Goal: Information Seeking & Learning: Get advice/opinions

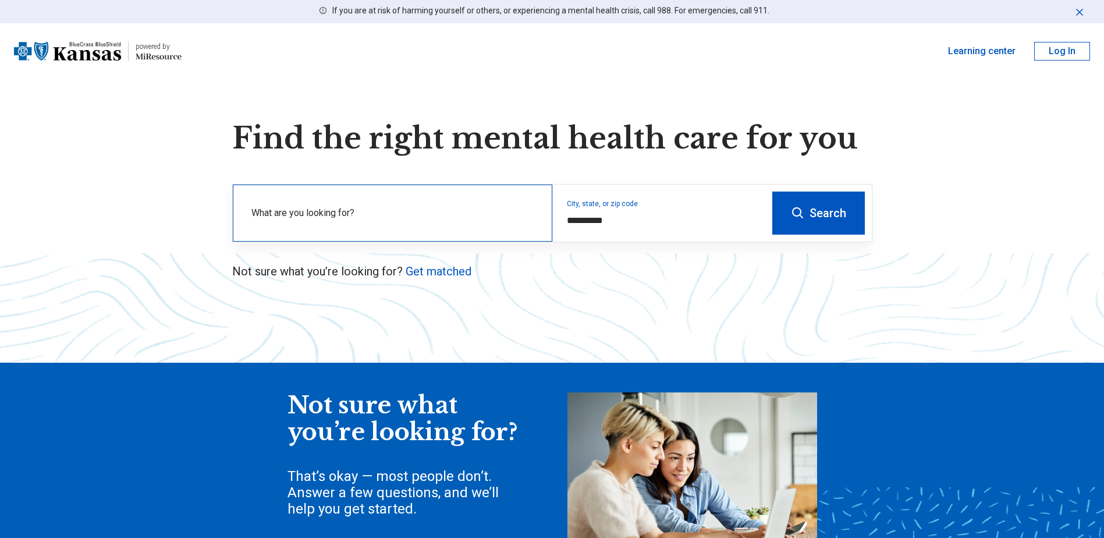
click at [344, 215] on label "What are you looking for?" at bounding box center [395, 213] width 287 height 14
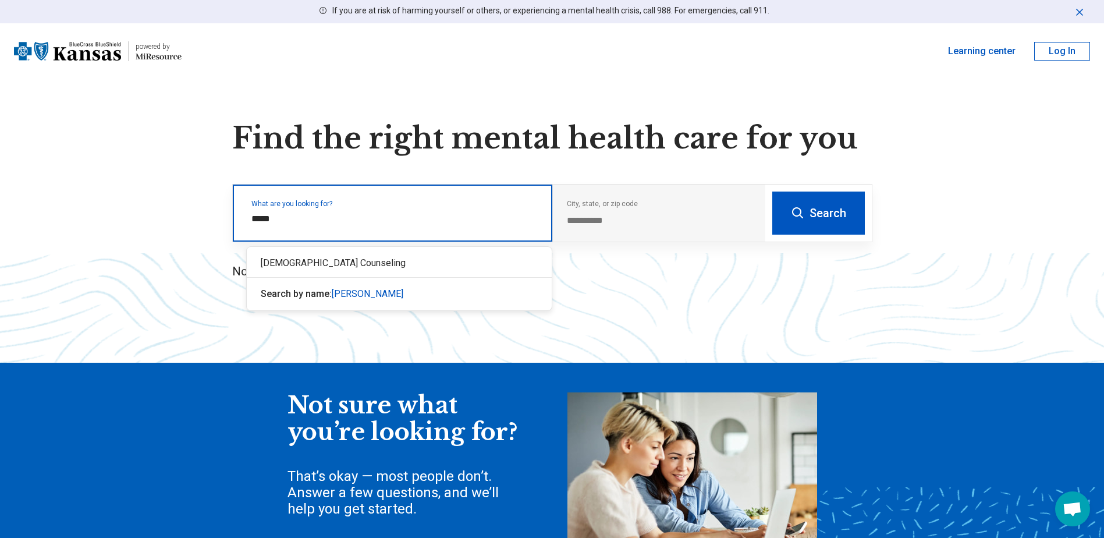
type input "******"
click at [320, 265] on div "[DEMOGRAPHIC_DATA] Counseling" at bounding box center [399, 263] width 305 height 23
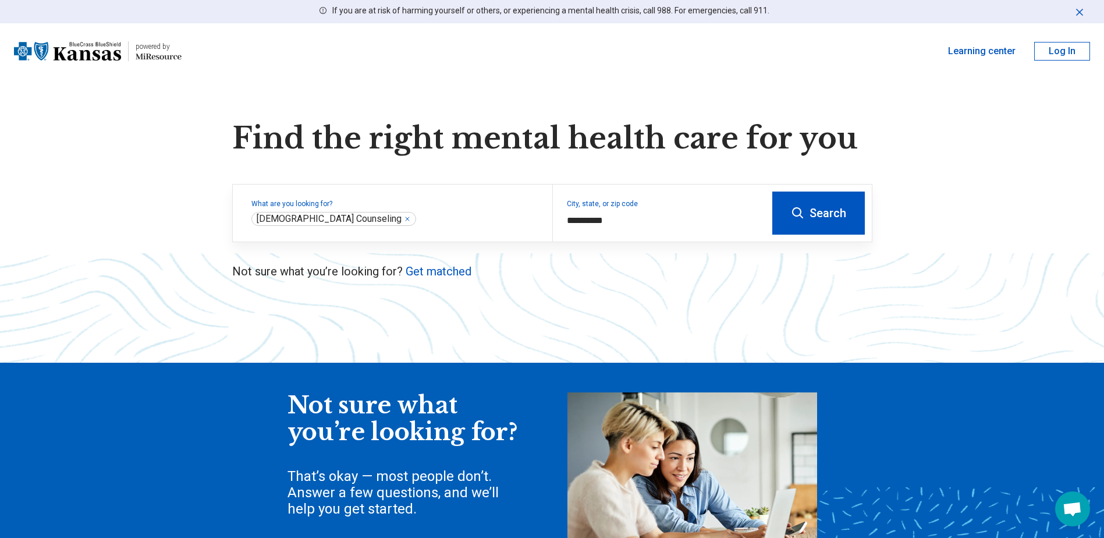
click at [811, 221] on button "Search" at bounding box center [819, 213] width 93 height 43
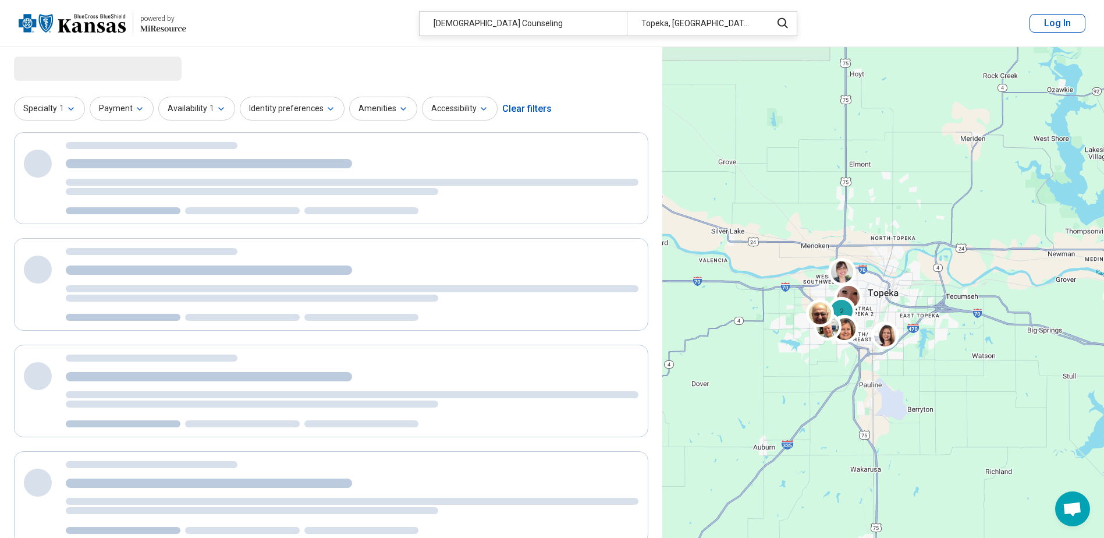
select select "***"
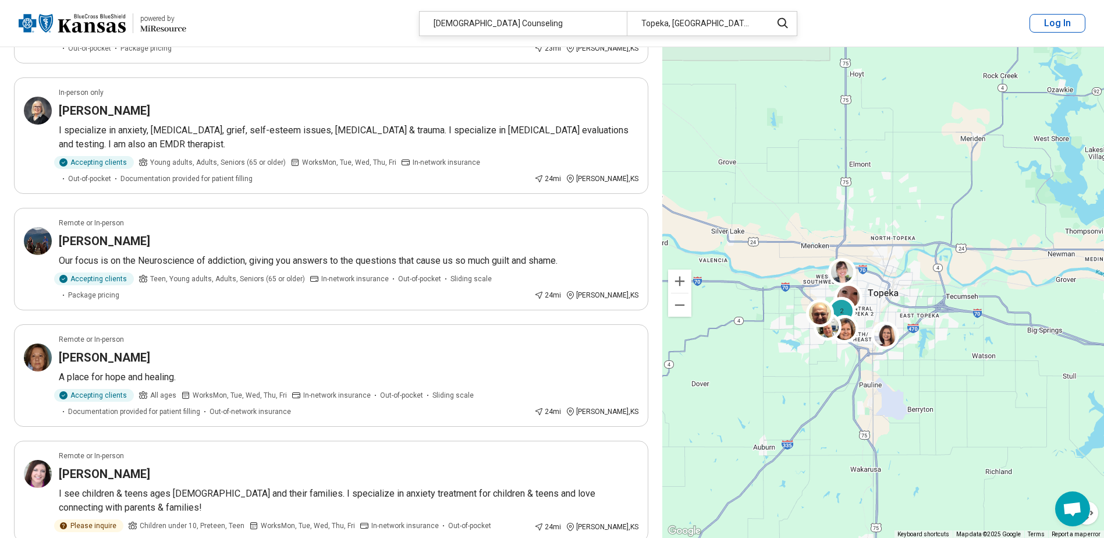
scroll to position [1980, 0]
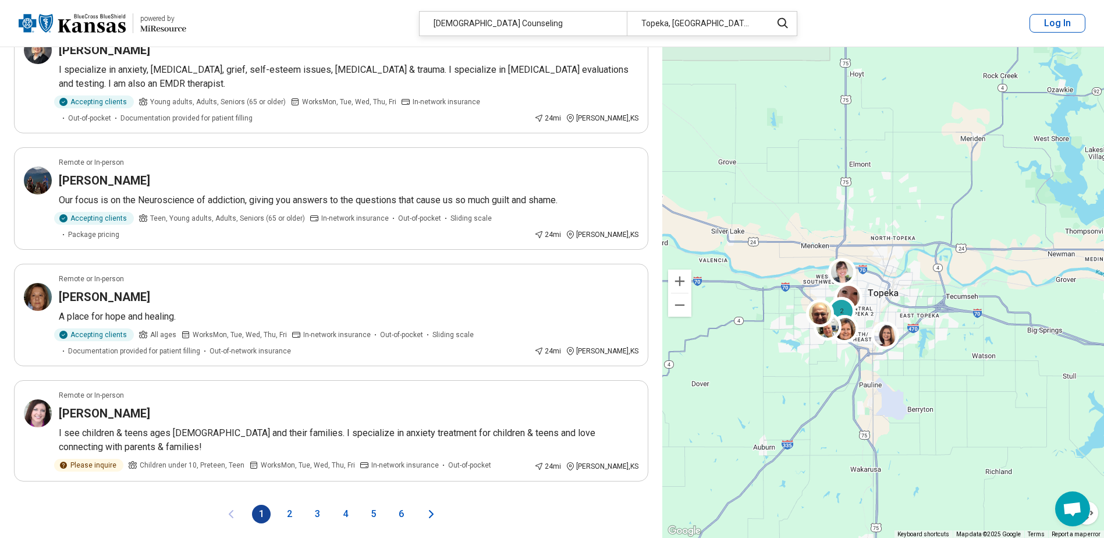
click at [292, 505] on button "2" at bounding box center [289, 514] width 19 height 19
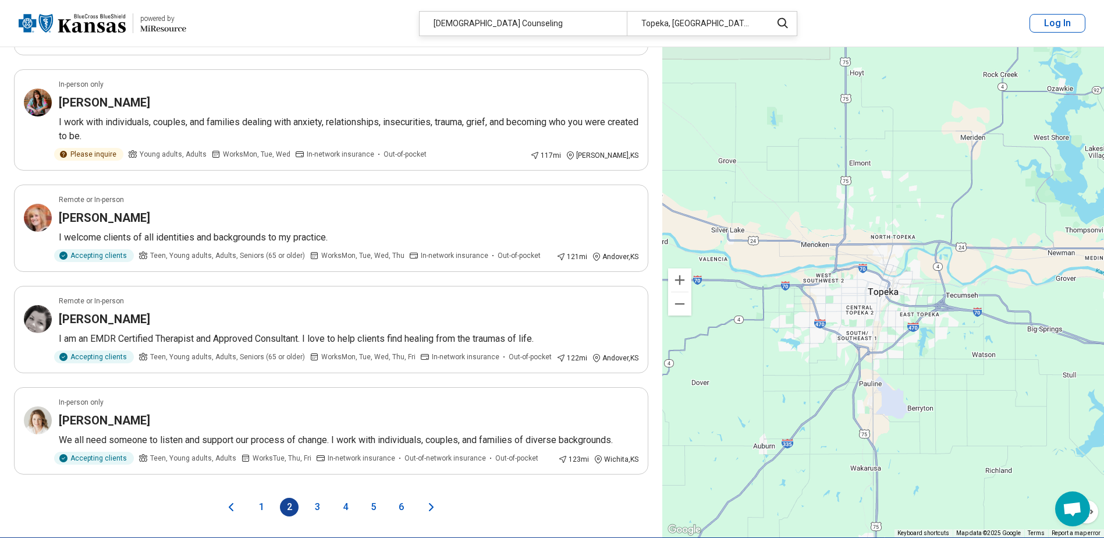
scroll to position [2038, 0]
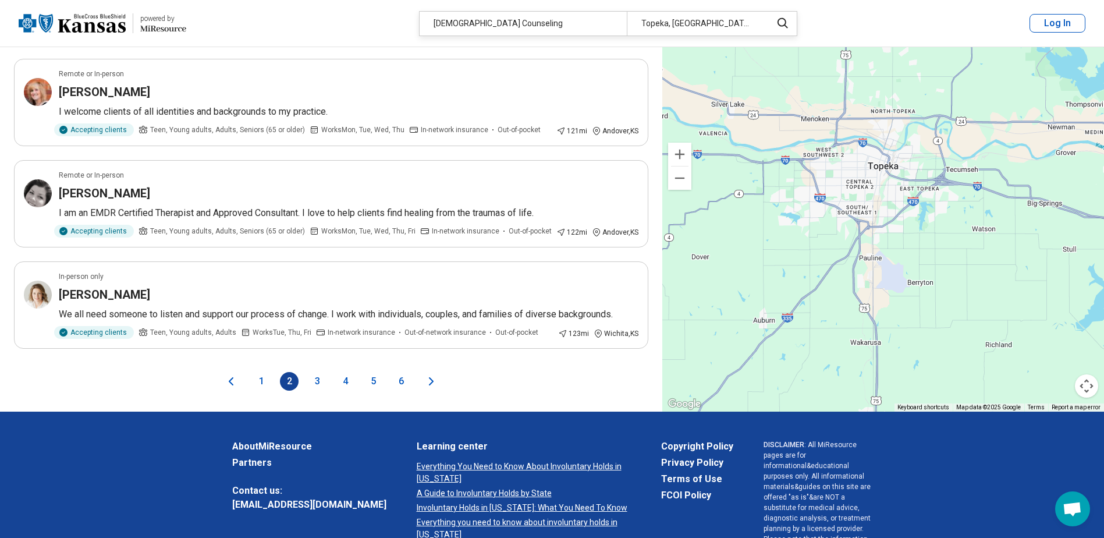
click at [259, 372] on button "1" at bounding box center [261, 381] width 19 height 19
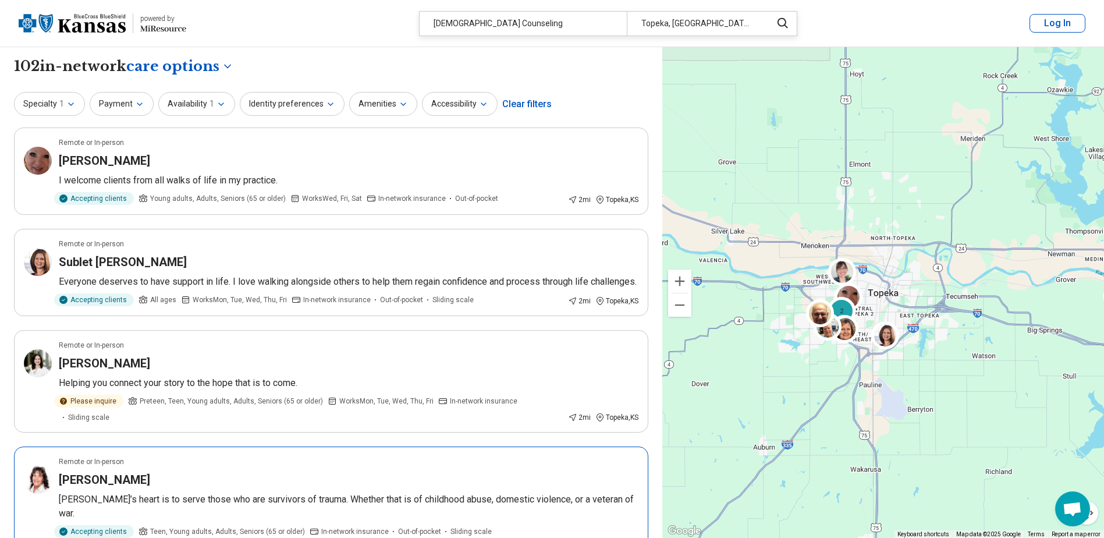
scroll to position [175, 0]
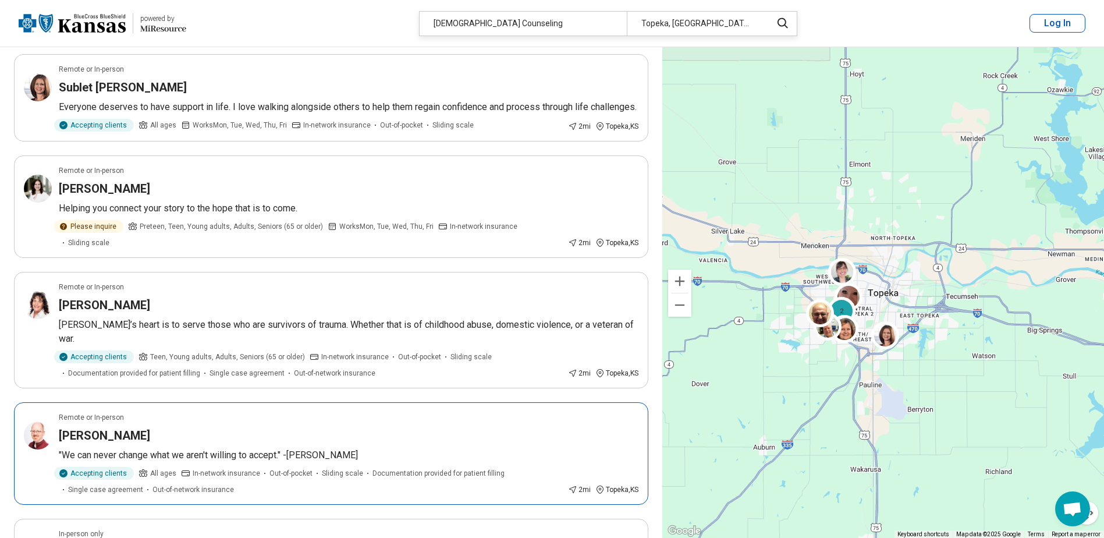
click at [130, 427] on h3 "Christopher Strickland" at bounding box center [104, 435] width 91 height 16
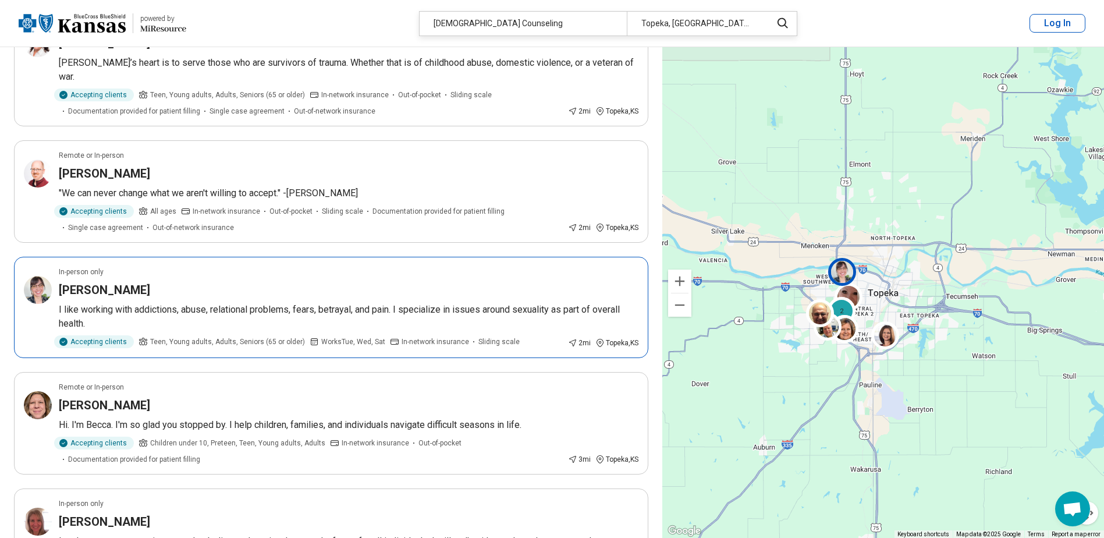
scroll to position [466, 0]
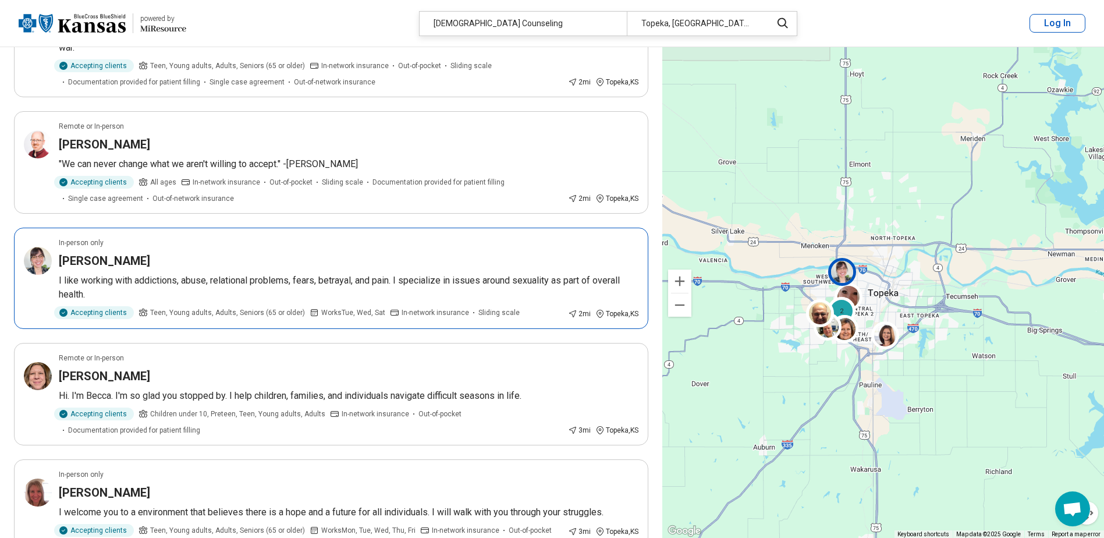
click at [75, 253] on h3 "Amanda Ammons" at bounding box center [104, 261] width 91 height 16
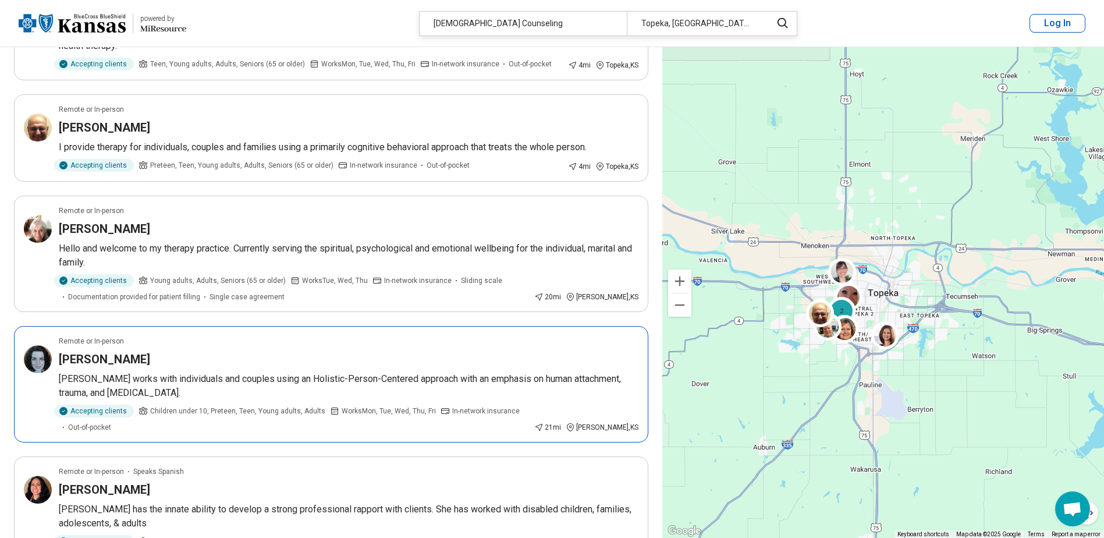
scroll to position [1048, 0]
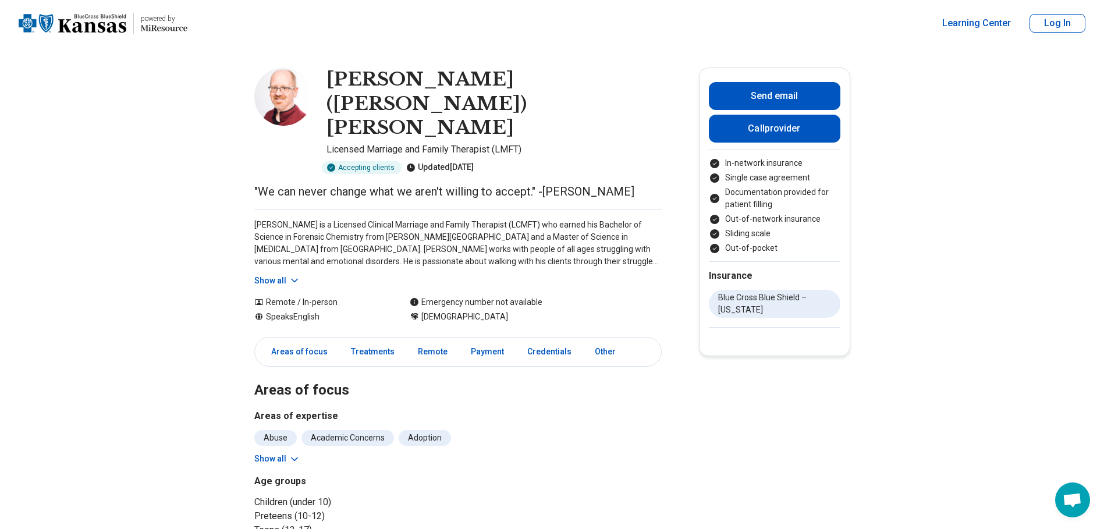
click at [269, 275] on button "Show all" at bounding box center [277, 281] width 46 height 12
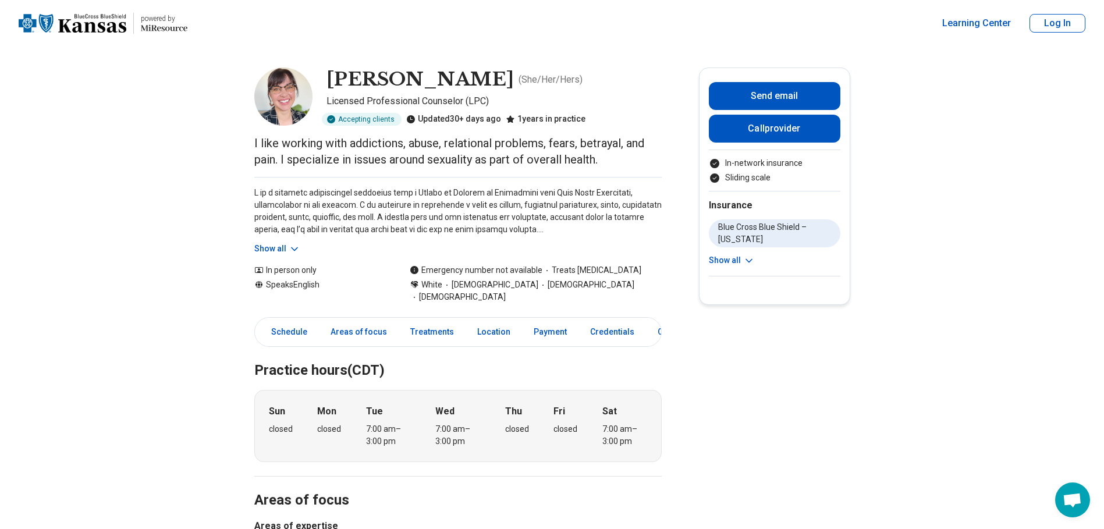
click at [267, 243] on button "Show all" at bounding box center [277, 249] width 46 height 12
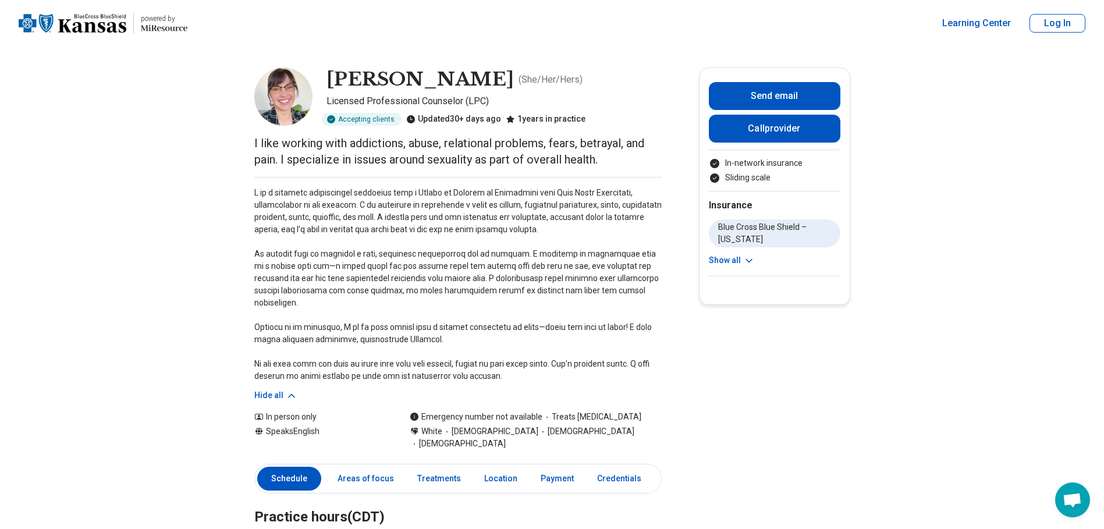
click at [735, 263] on button "Show all" at bounding box center [732, 260] width 46 height 12
